Goal: Task Accomplishment & Management: Manage account settings

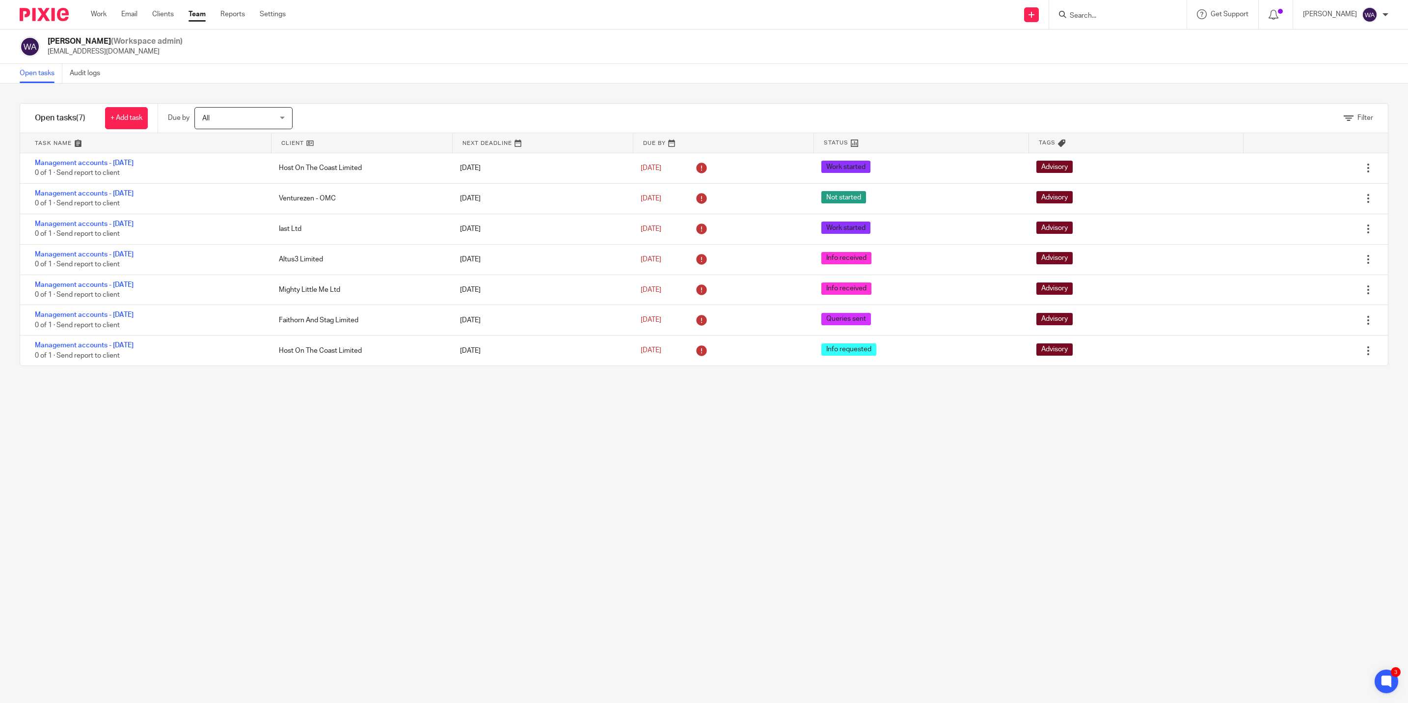
click at [1133, 84] on div "Filter tasks Only show tasks matching all of these conditions 1 Client name Is …" at bounding box center [704, 392] width 1408 height 619
click at [1133, 20] on input "Search" at bounding box center [1113, 16] width 88 height 9
type input "paus"
click at [1129, 41] on link at bounding box center [1150, 38] width 166 height 15
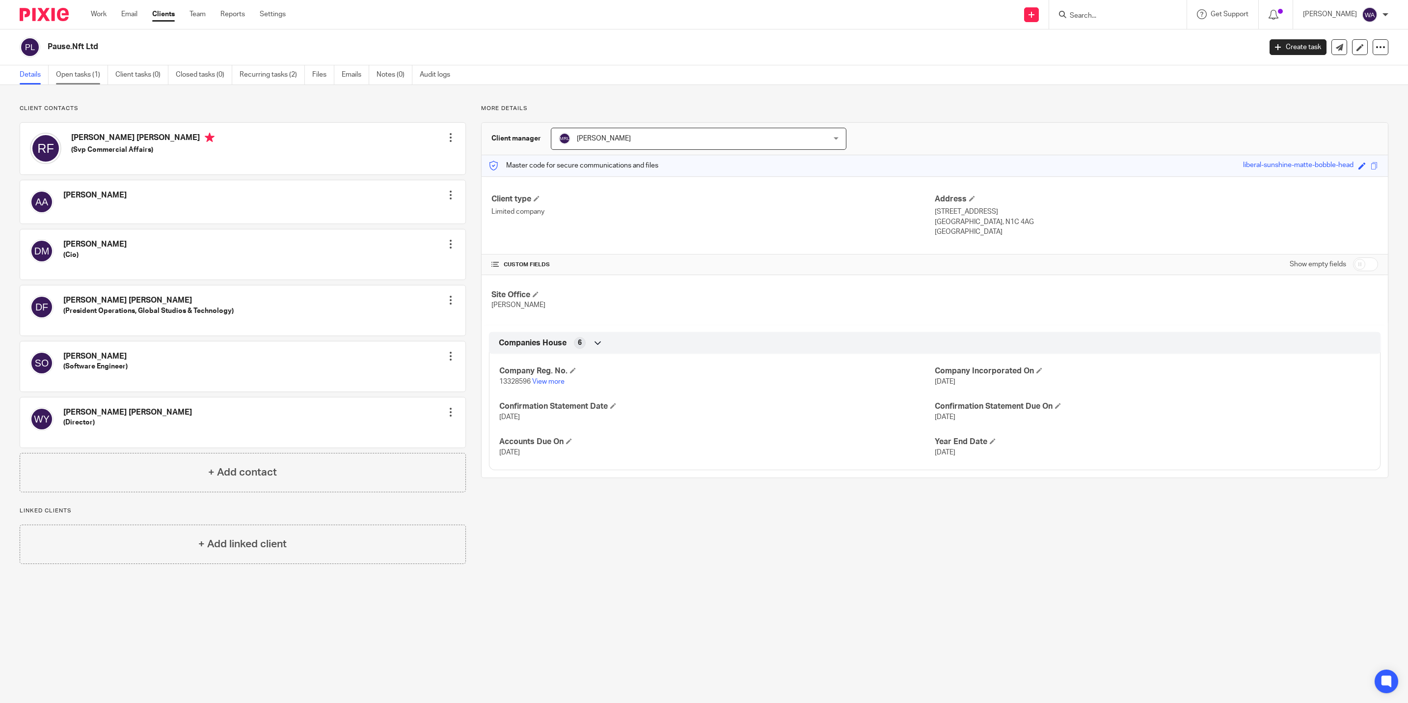
click at [93, 76] on link "Open tasks (1)" at bounding box center [82, 74] width 52 height 19
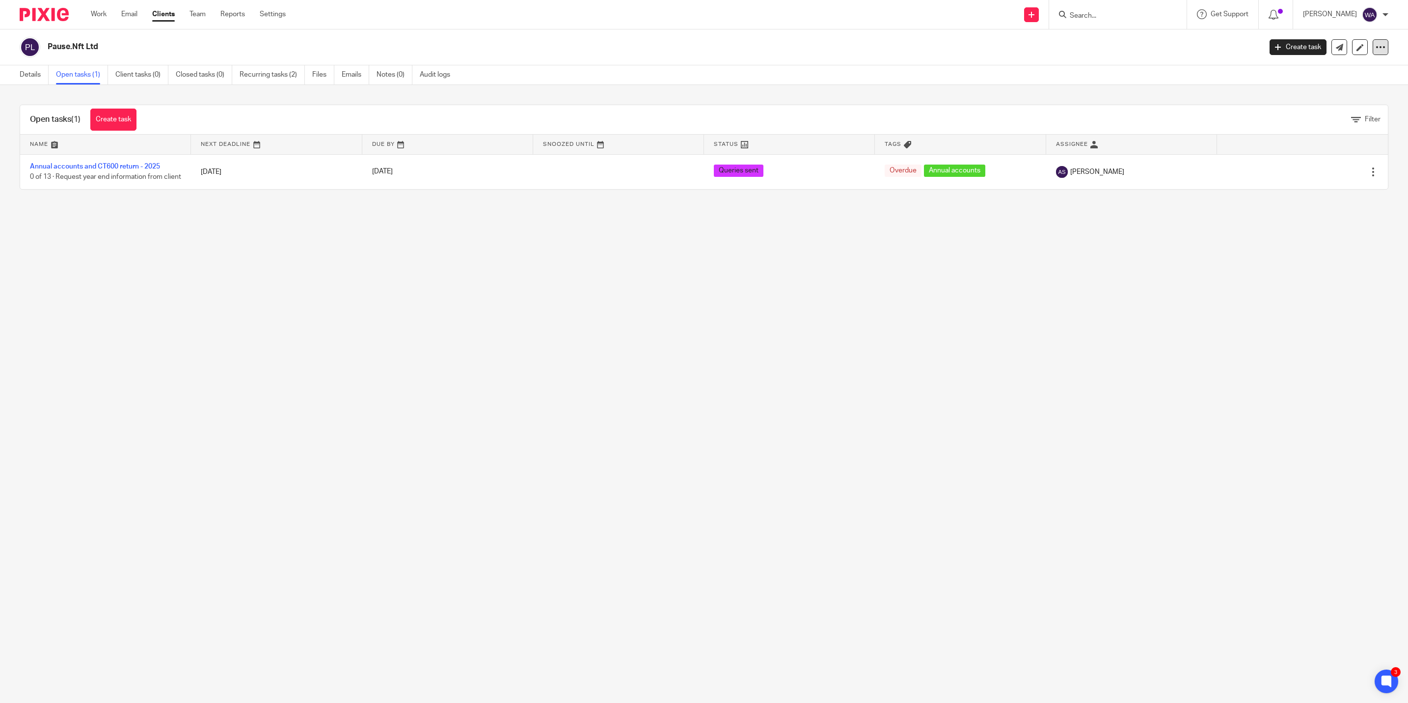
click at [1376, 48] on icon at bounding box center [1381, 47] width 10 height 10
click at [1306, 112] on button "Archive client" at bounding box center [1316, 114] width 109 height 13
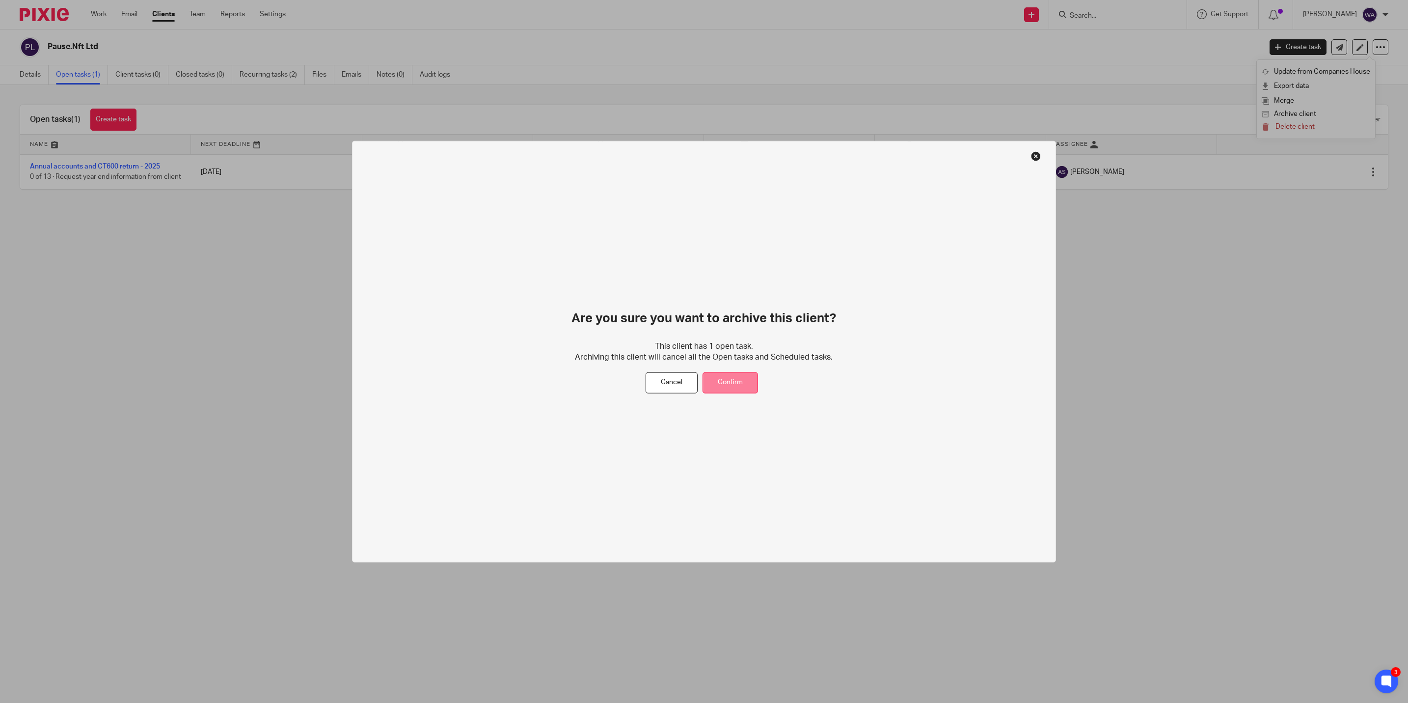
click at [744, 383] on button "Confirm" at bounding box center [730, 382] width 55 height 21
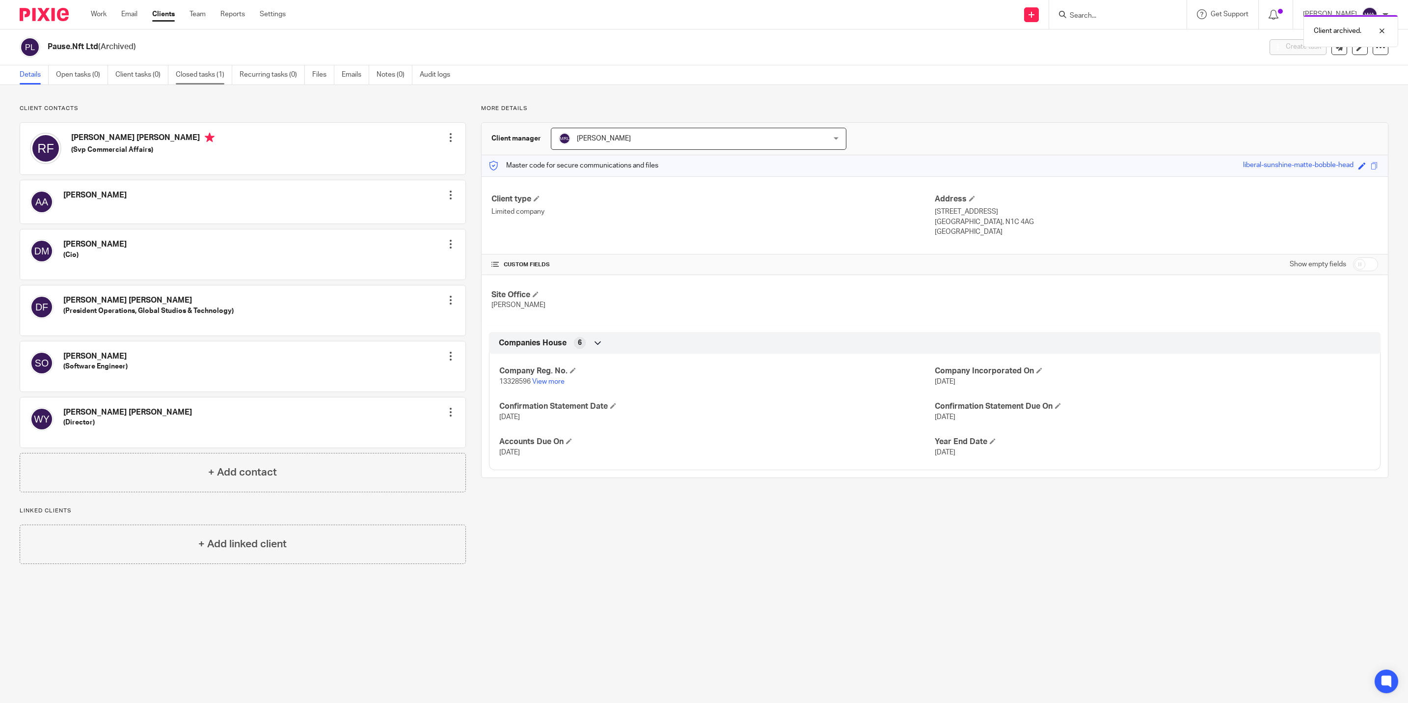
click at [198, 79] on link "Closed tasks (1)" at bounding box center [204, 74] width 56 height 19
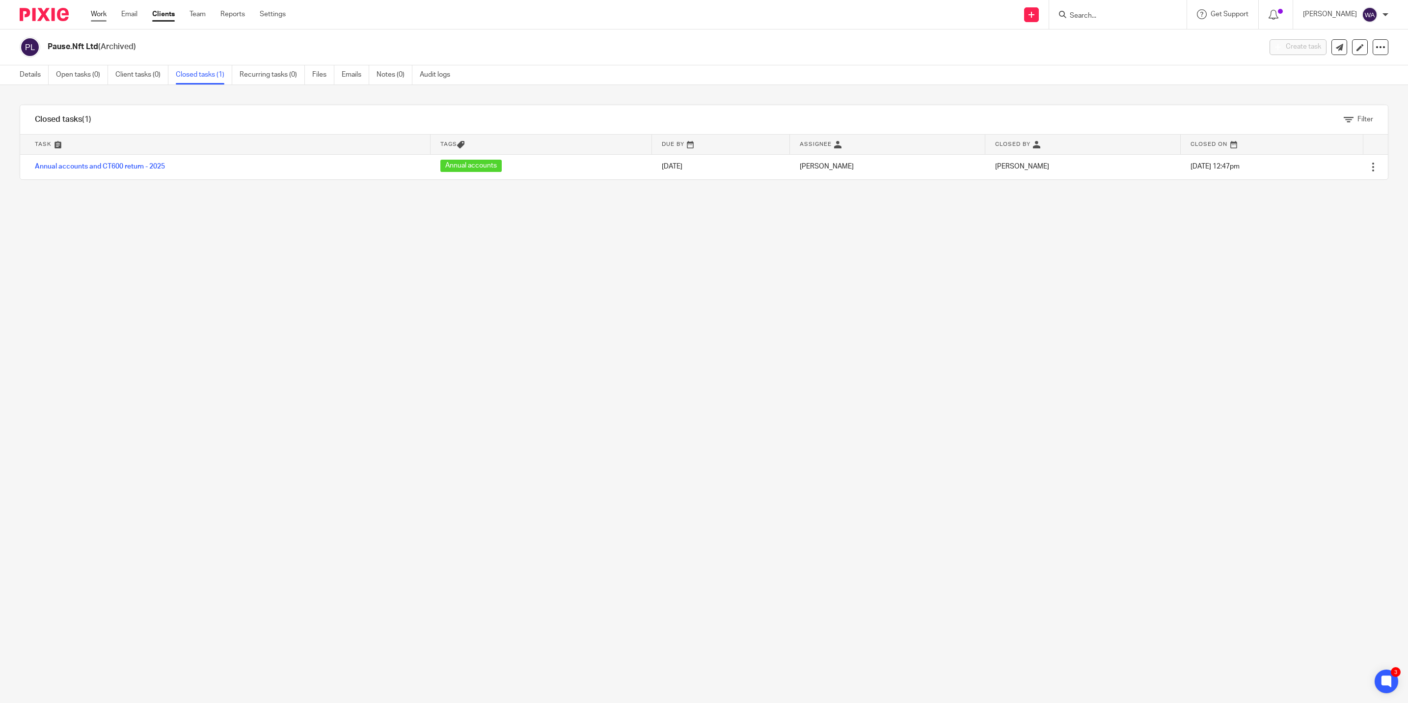
click at [102, 9] on link "Work" at bounding box center [99, 14] width 16 height 10
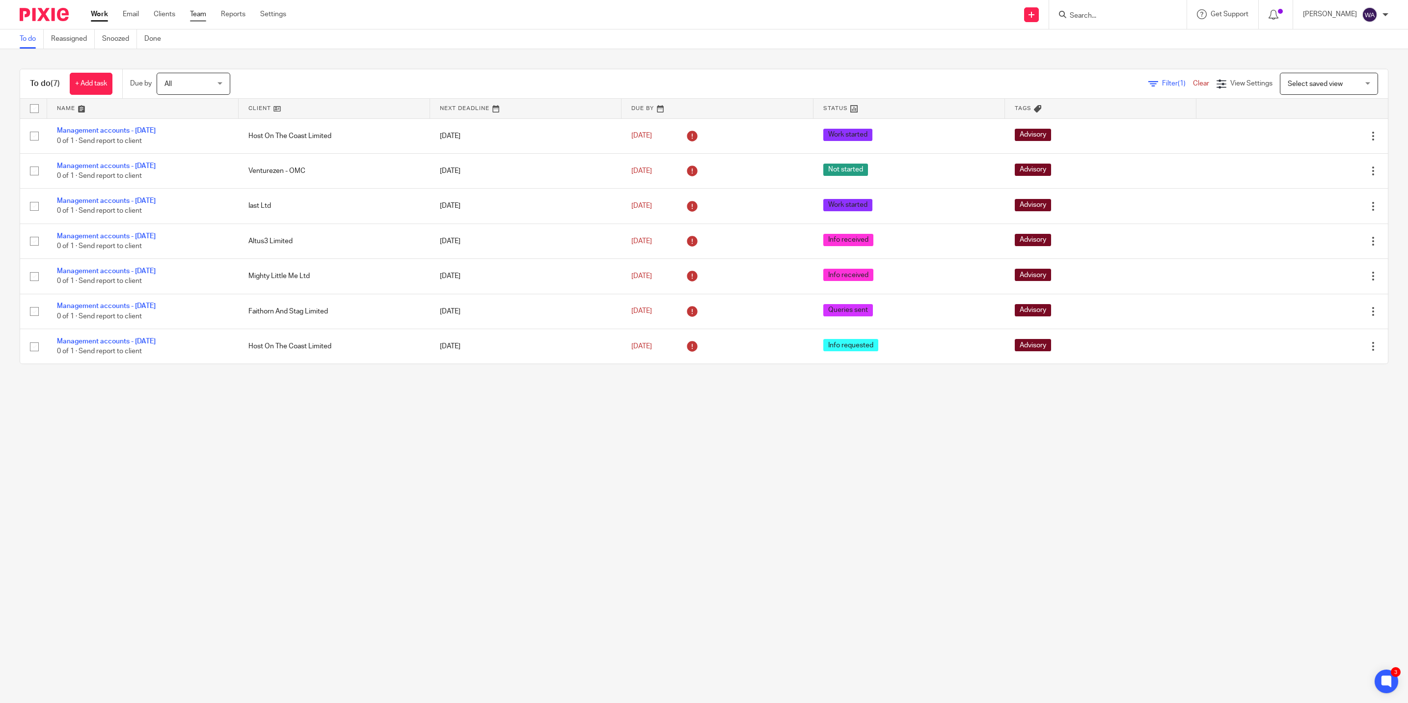
click at [196, 17] on link "Team" at bounding box center [198, 14] width 16 height 10
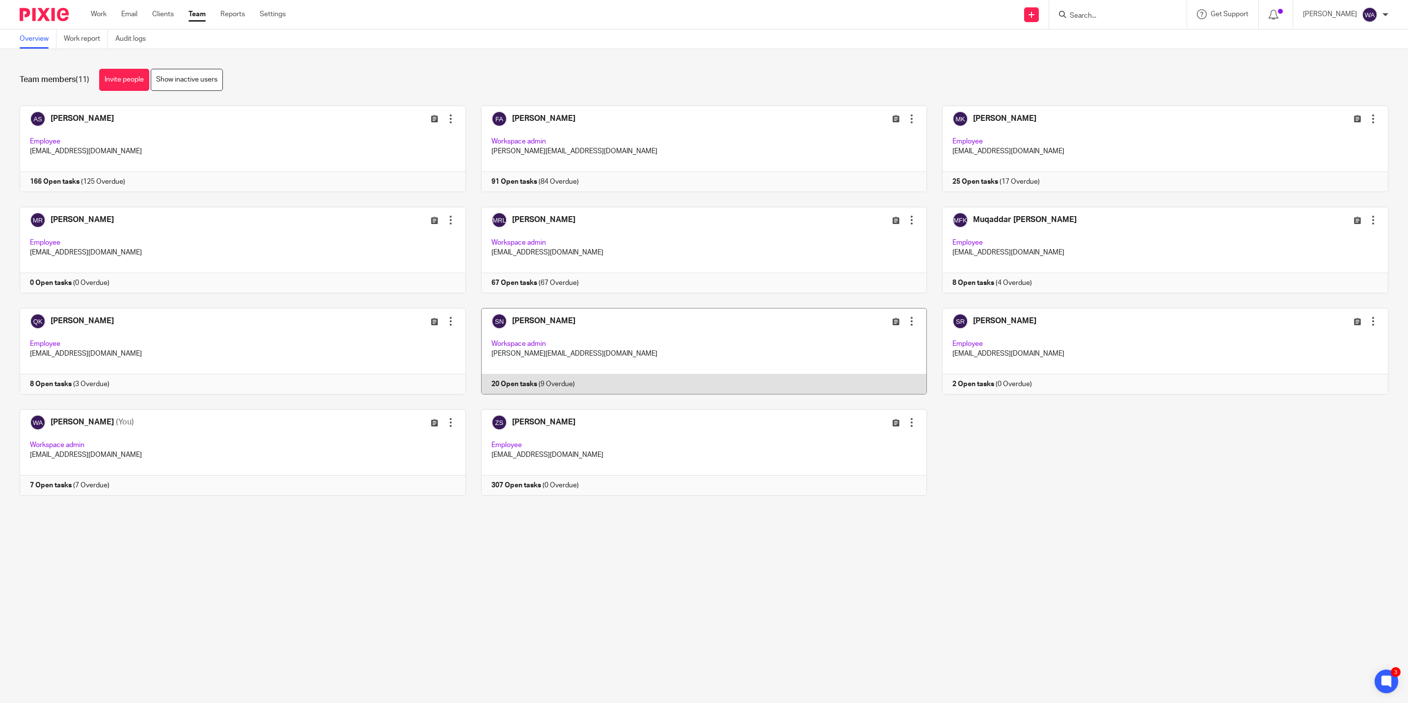
click at [570, 327] on link at bounding box center [697, 351] width 462 height 86
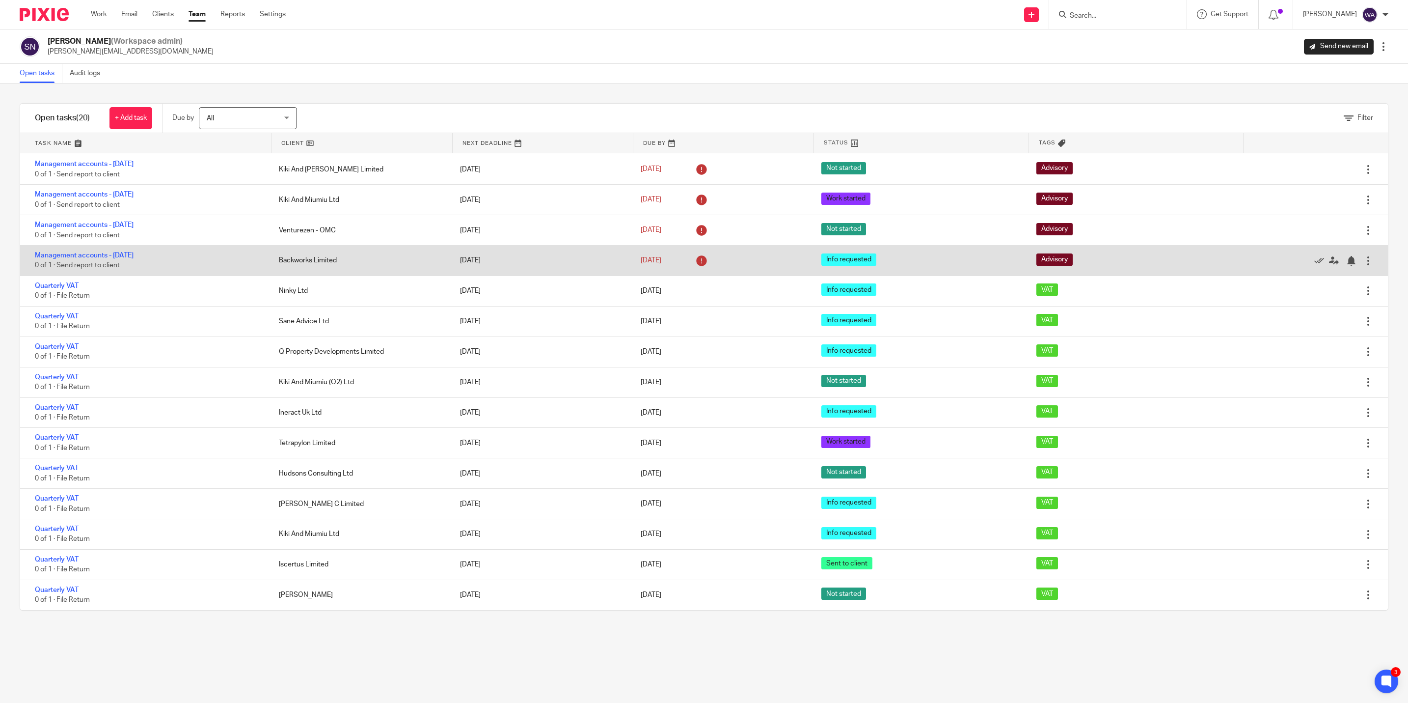
scroll to position [155, 0]
